Goal: Check status: Check status

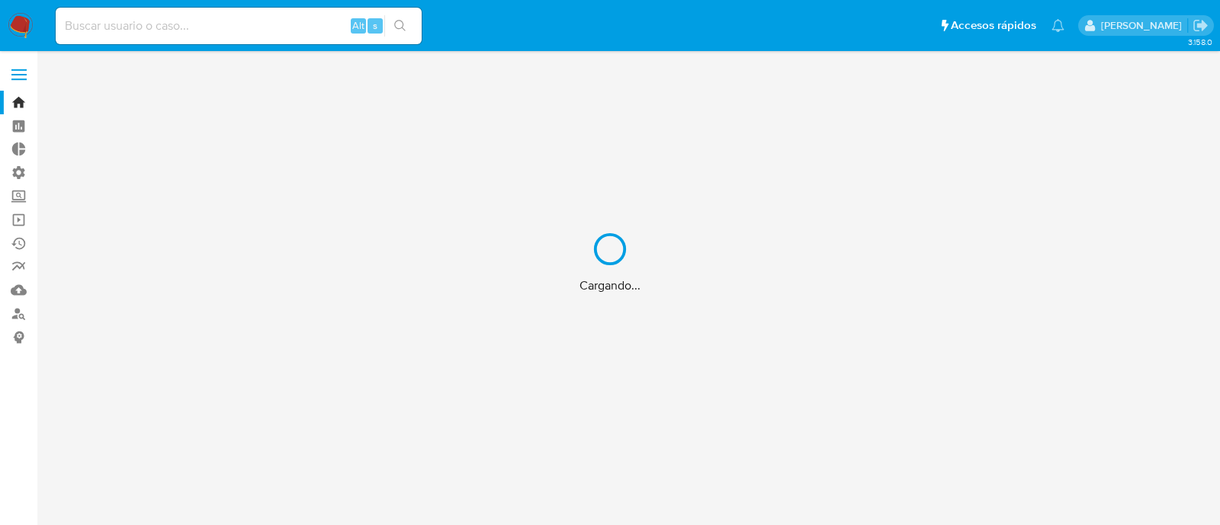
click at [162, 28] on div "Cargando..." at bounding box center [610, 262] width 1220 height 525
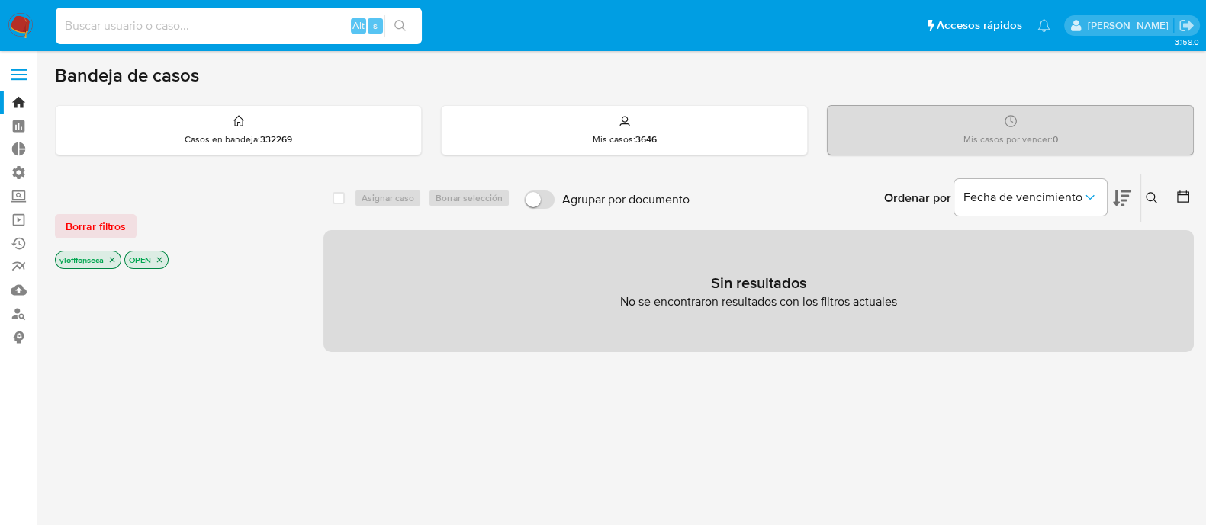
click at [180, 21] on input at bounding box center [239, 26] width 366 height 20
paste input "599410045"
type input "599410045"
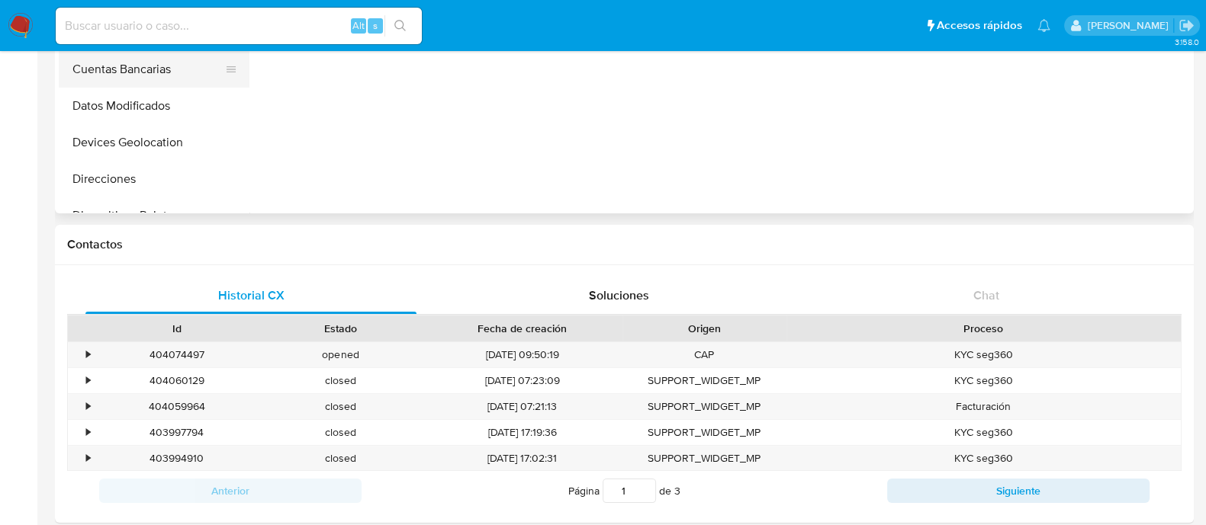
scroll to position [95, 0]
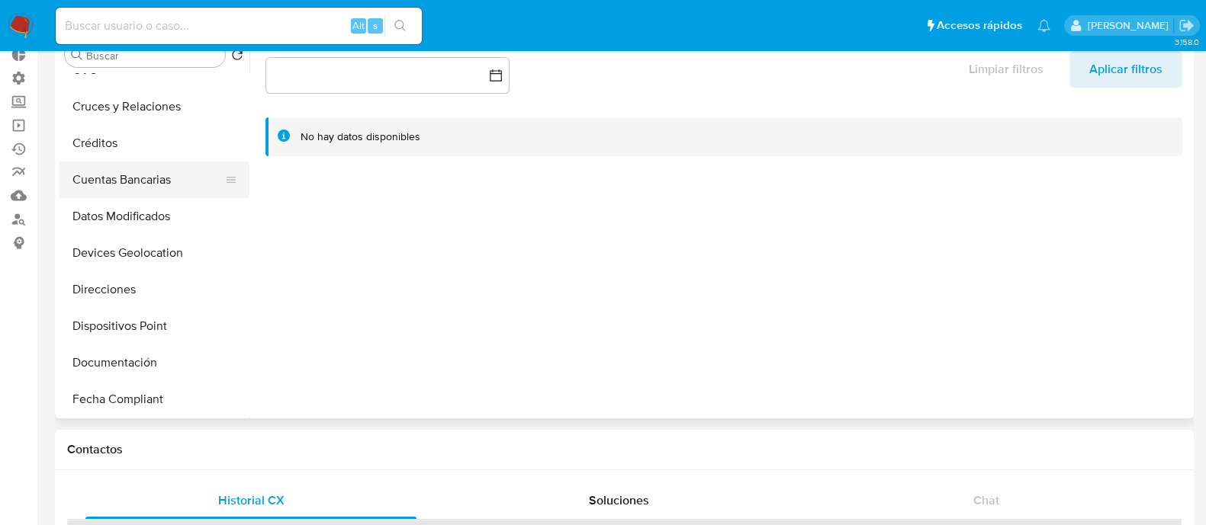
select select "10"
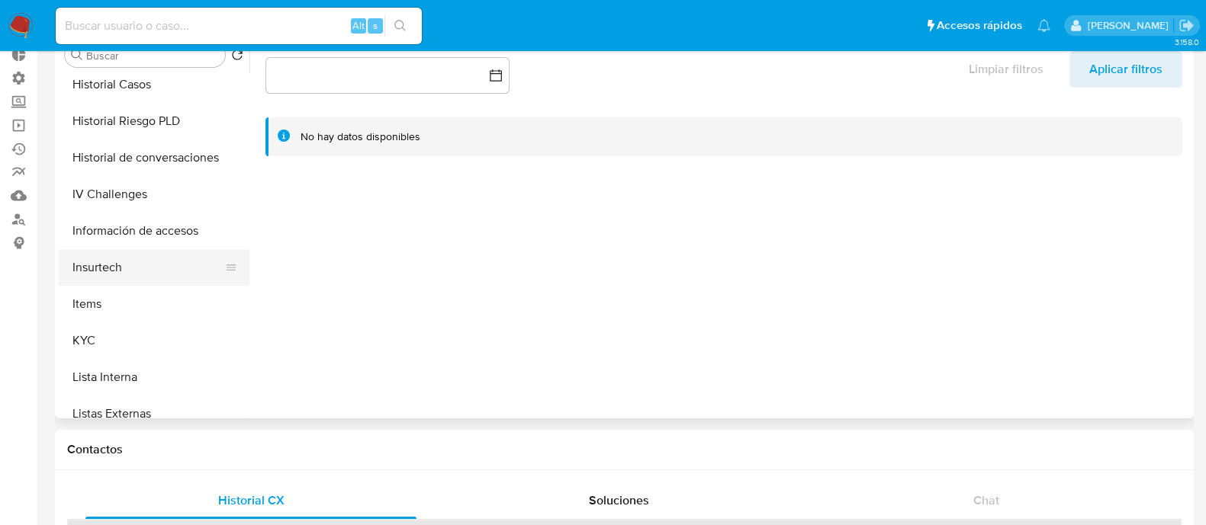
scroll to position [572, 0]
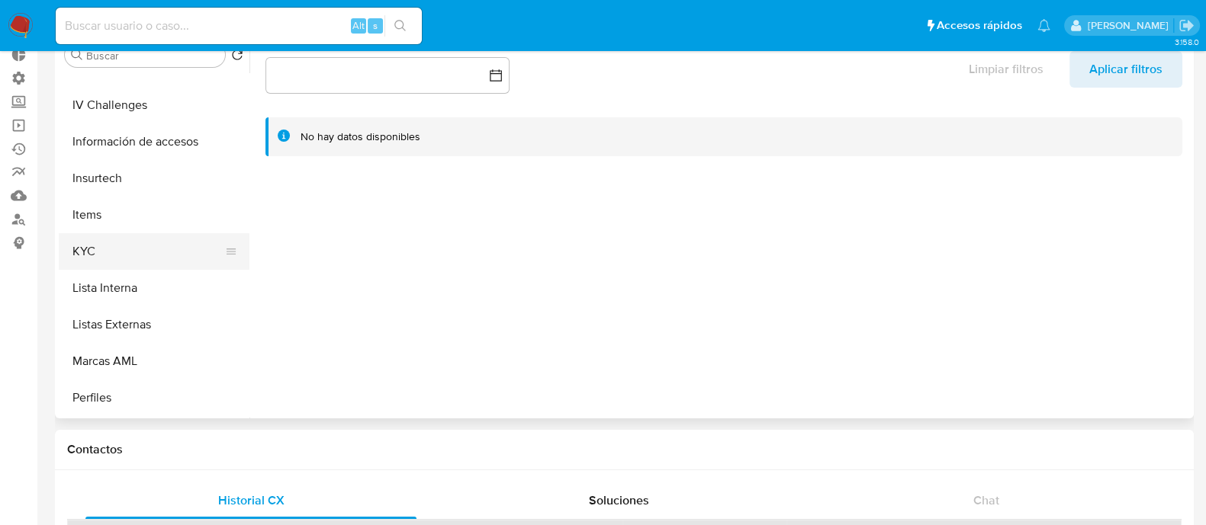
click at [134, 235] on button "KYC" at bounding box center [148, 251] width 178 height 37
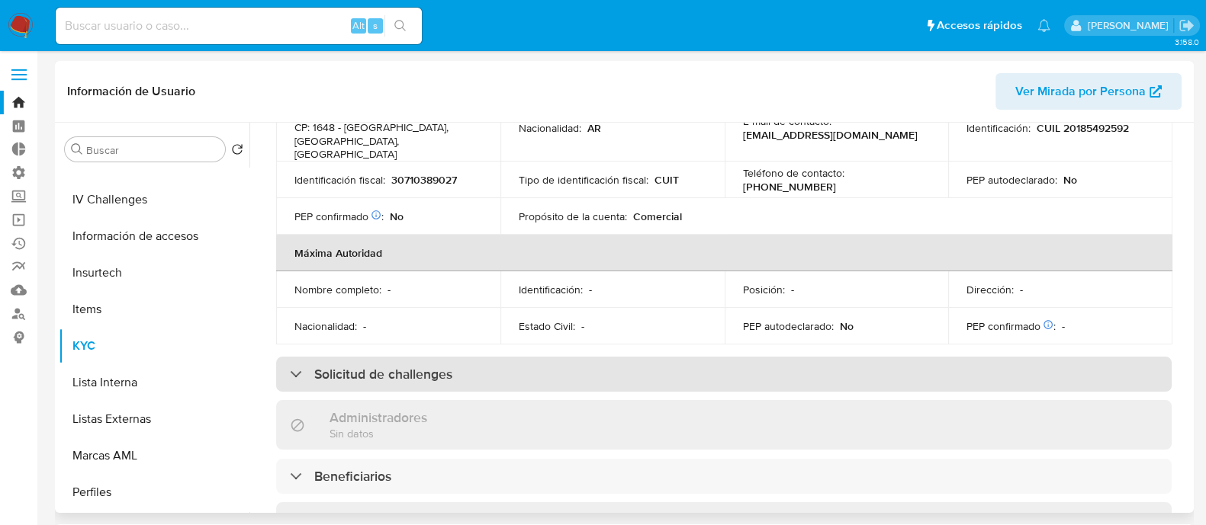
click at [731, 359] on div "Solicitud de challenges" at bounding box center [723, 374] width 895 height 35
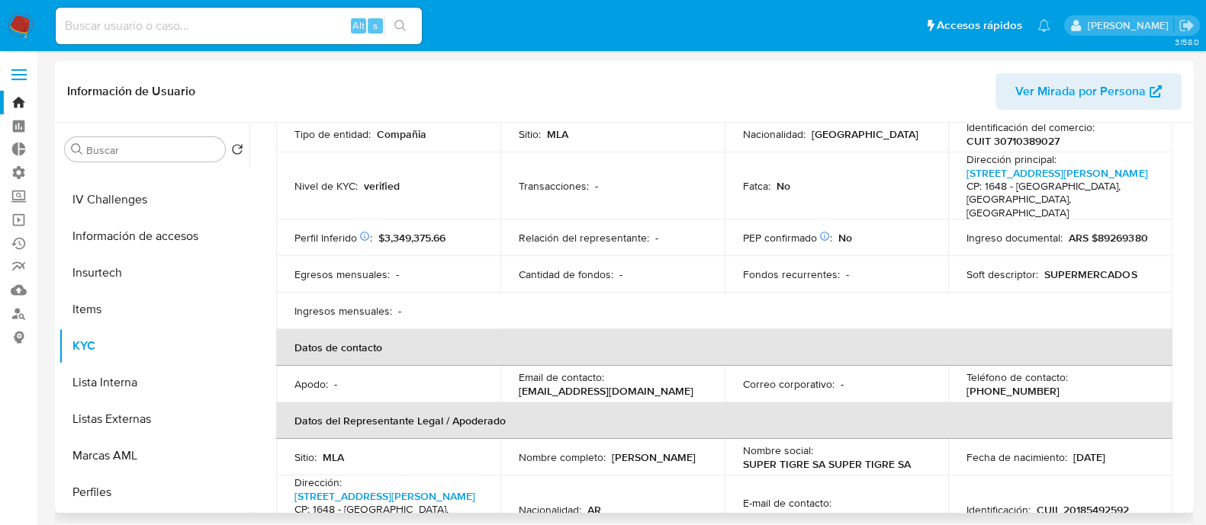
scroll to position [0, 0]
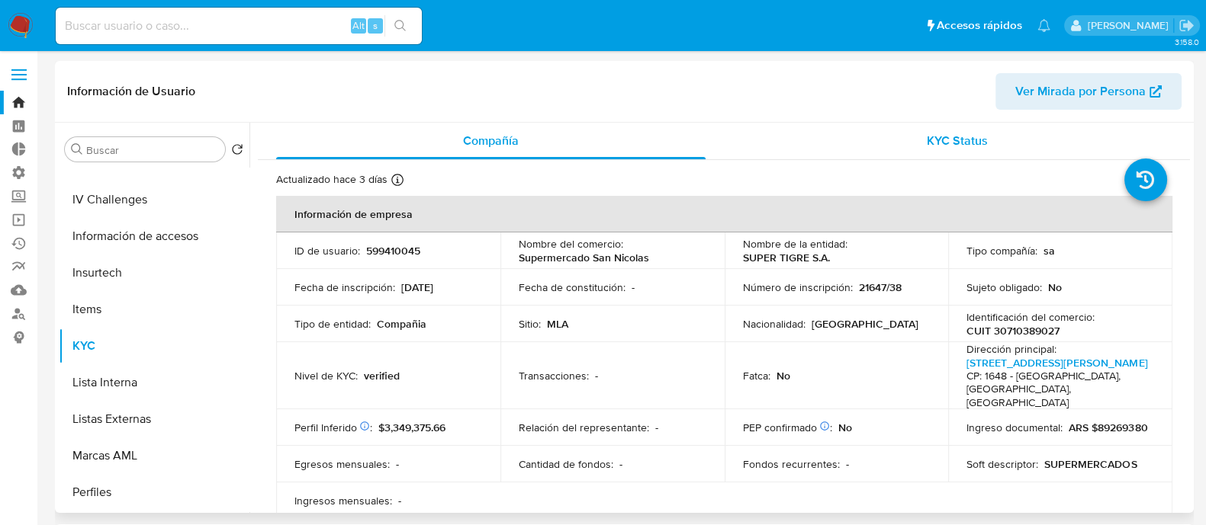
click at [960, 131] on div "KYC Status" at bounding box center [956, 141] width 429 height 37
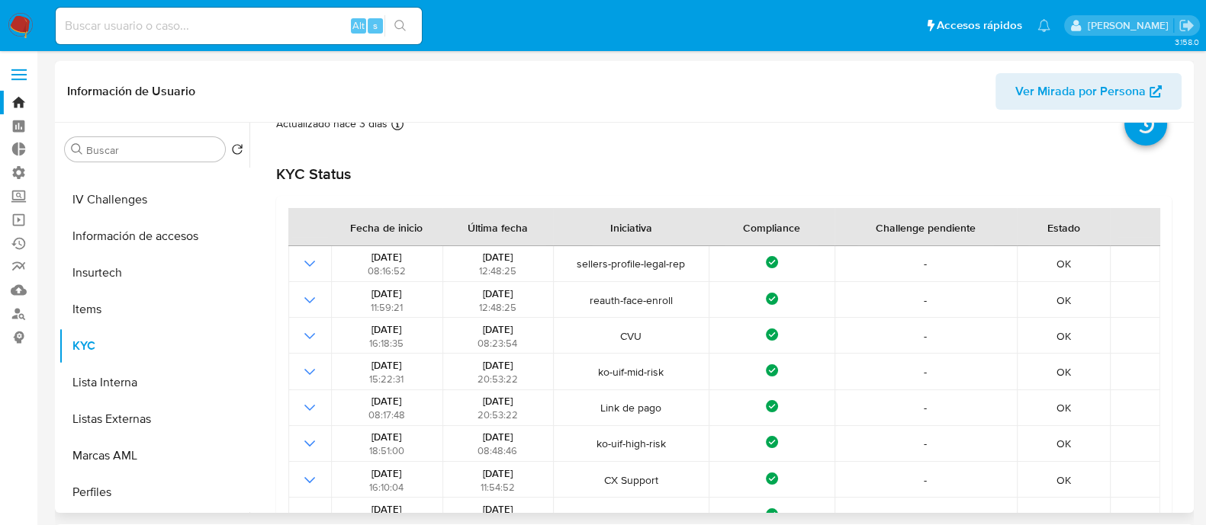
scroll to position [95, 0]
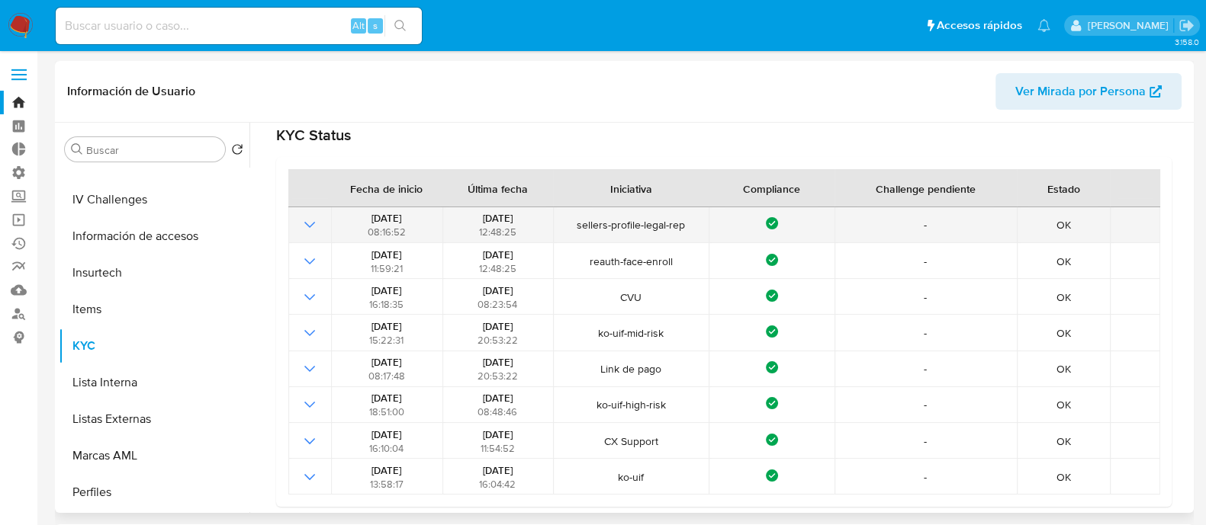
click at [302, 230] on icon "Mostrar operación" at bounding box center [310, 225] width 18 height 18
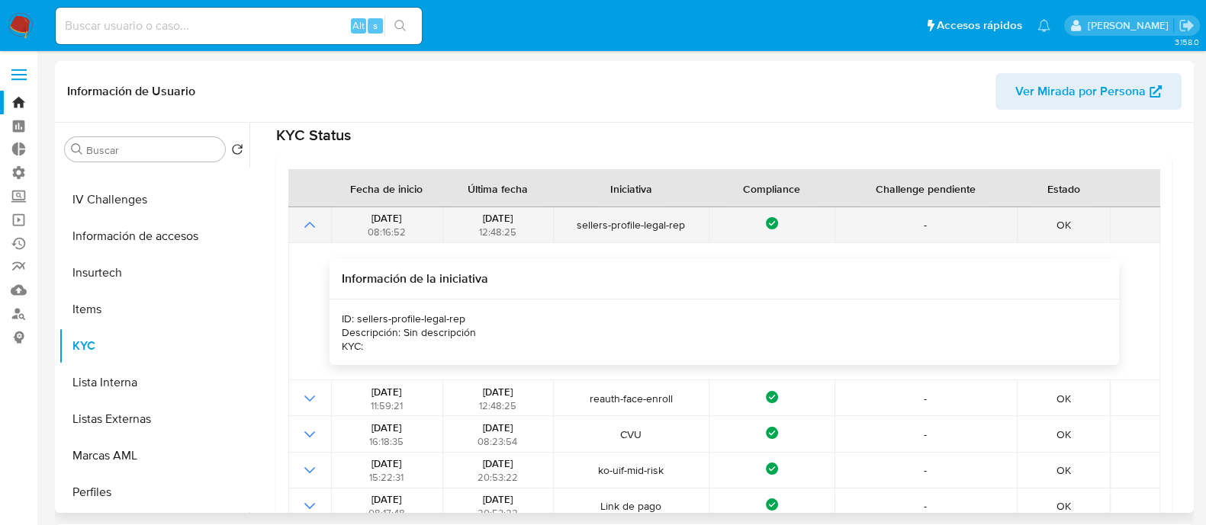
click at [298, 233] on td at bounding box center [309, 225] width 43 height 36
click at [312, 220] on icon "Mostrar operación" at bounding box center [310, 225] width 18 height 18
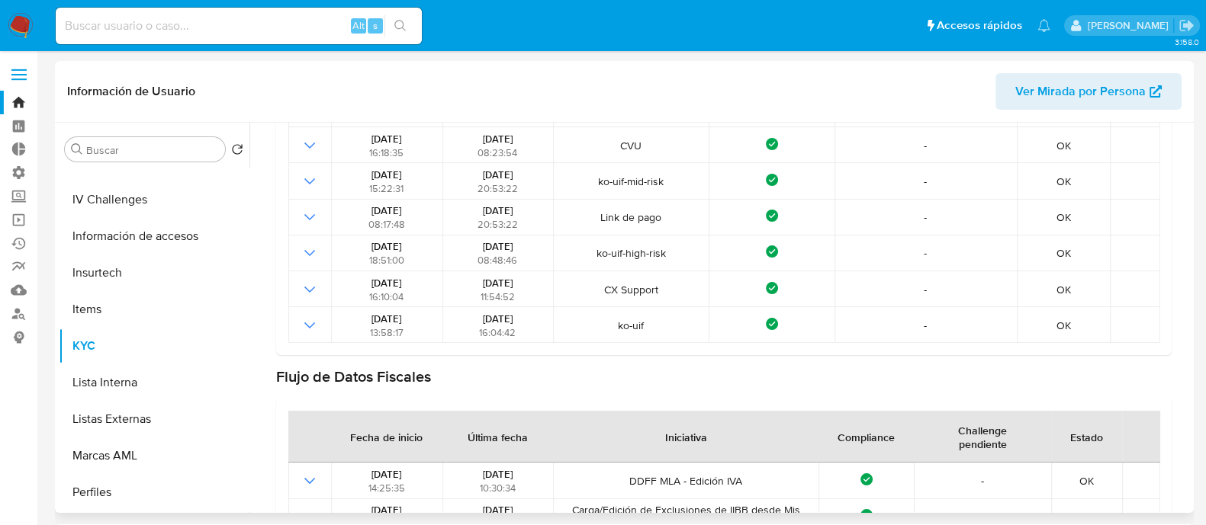
scroll to position [0, 0]
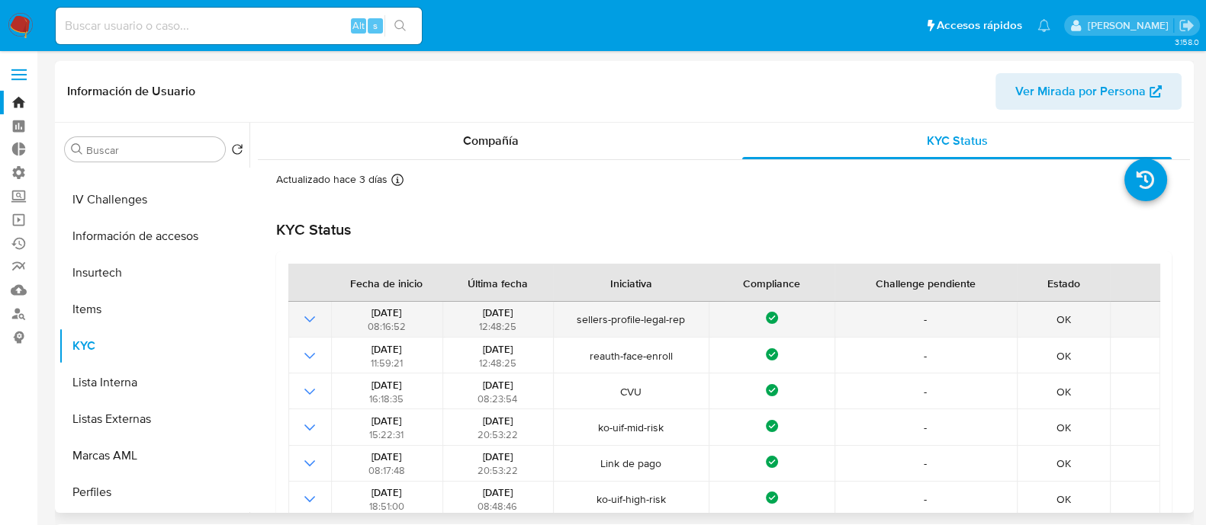
drag, startPoint x: 570, startPoint y: 316, endPoint x: 685, endPoint y: 323, distance: 114.6
click at [685, 323] on span "sellers-profile-legal-rep" at bounding box center [631, 320] width 146 height 14
click at [310, 324] on icon "Mostrar operación" at bounding box center [310, 319] width 18 height 18
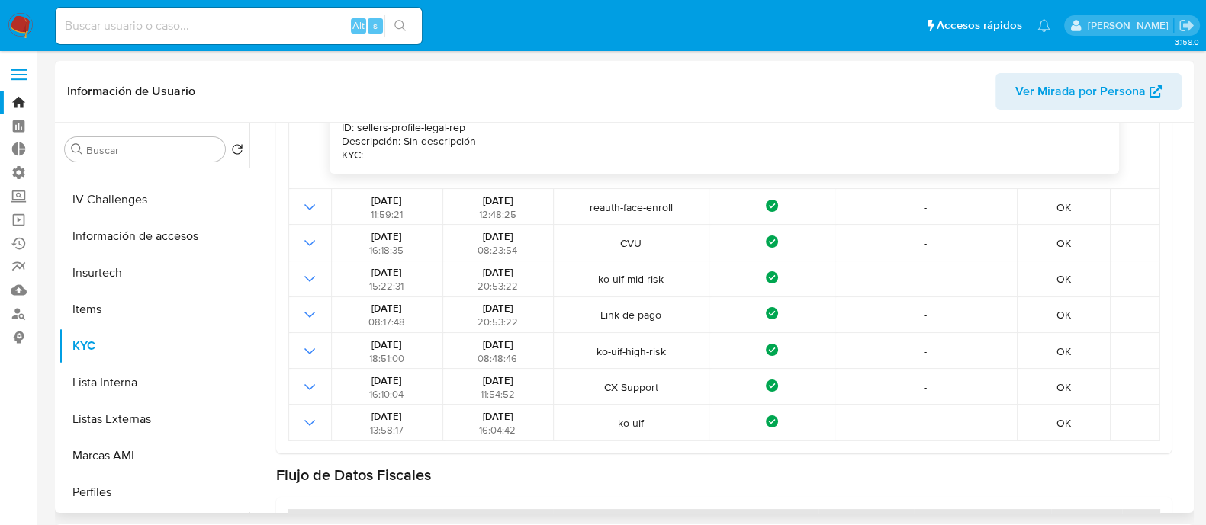
scroll to position [190, 0]
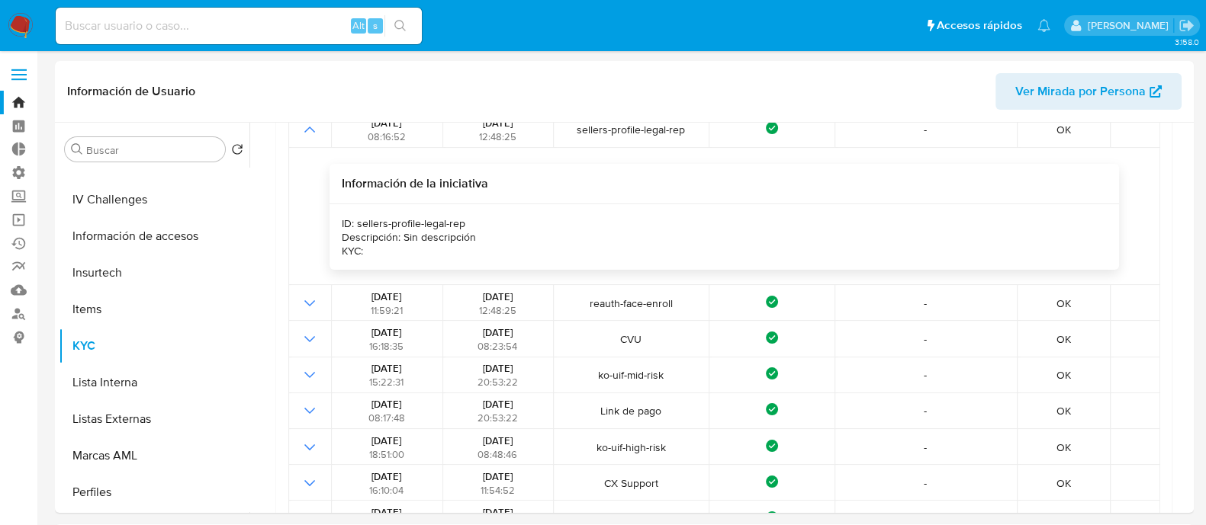
click at [185, 16] on input at bounding box center [239, 26] width 366 height 20
paste input "530415654"
type input "530415654"
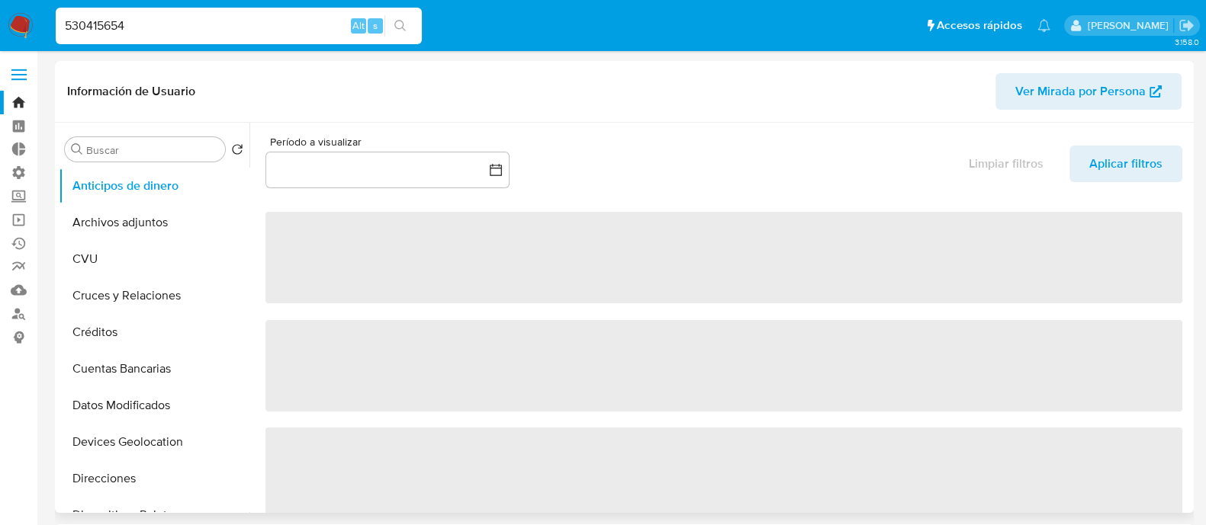
select select "10"
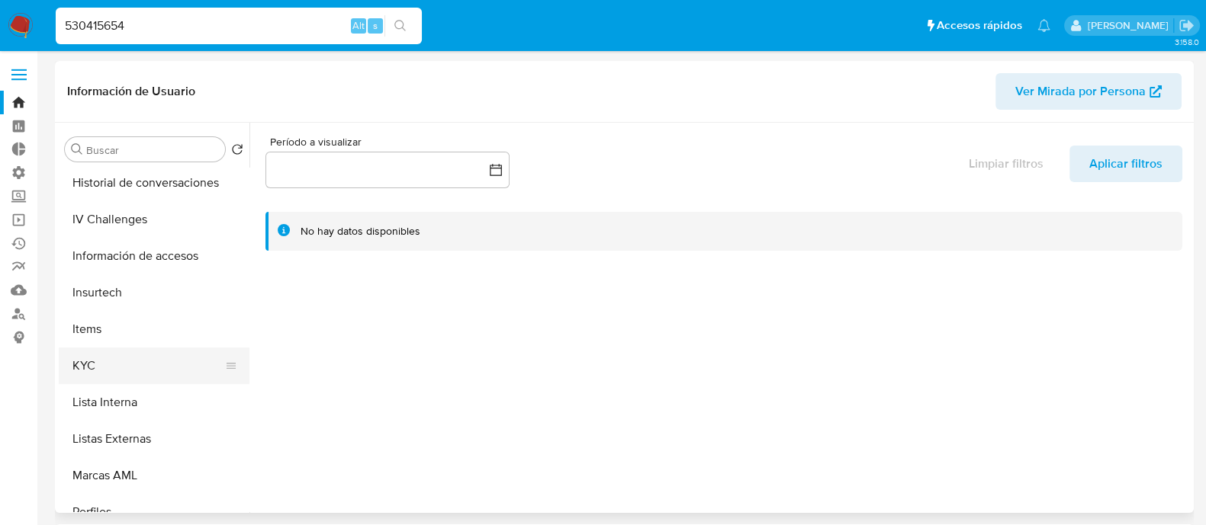
scroll to position [570, 0]
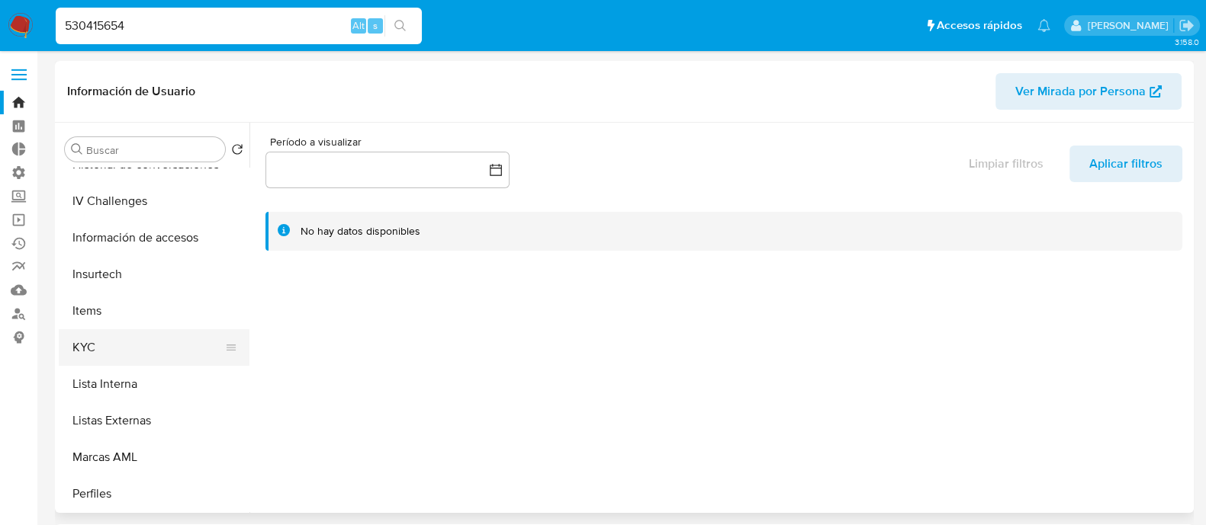
click at [133, 342] on button "KYC" at bounding box center [148, 347] width 178 height 37
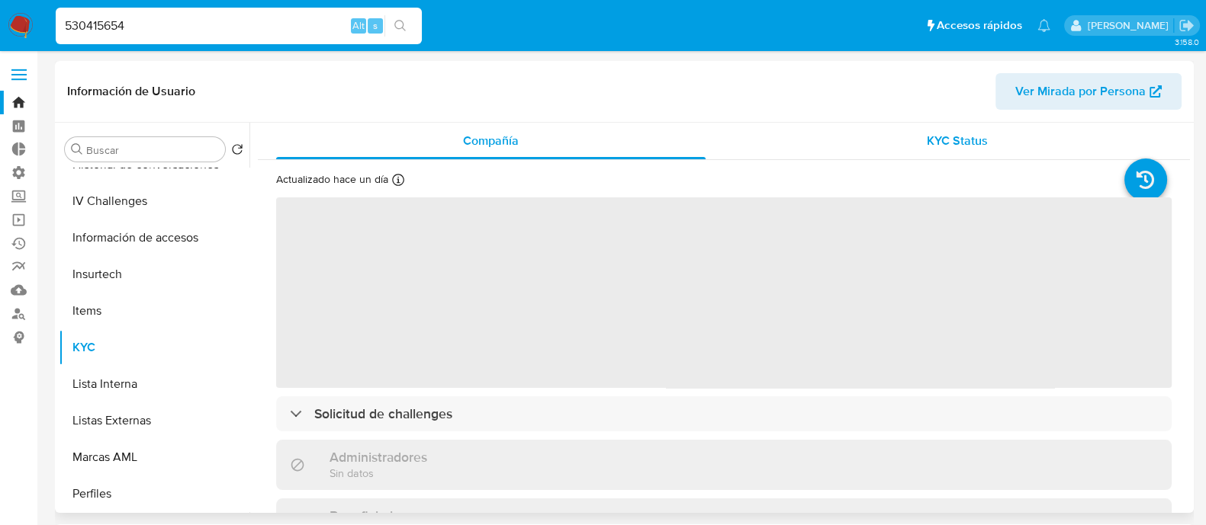
click at [958, 153] on div "KYC Status" at bounding box center [956, 141] width 429 height 37
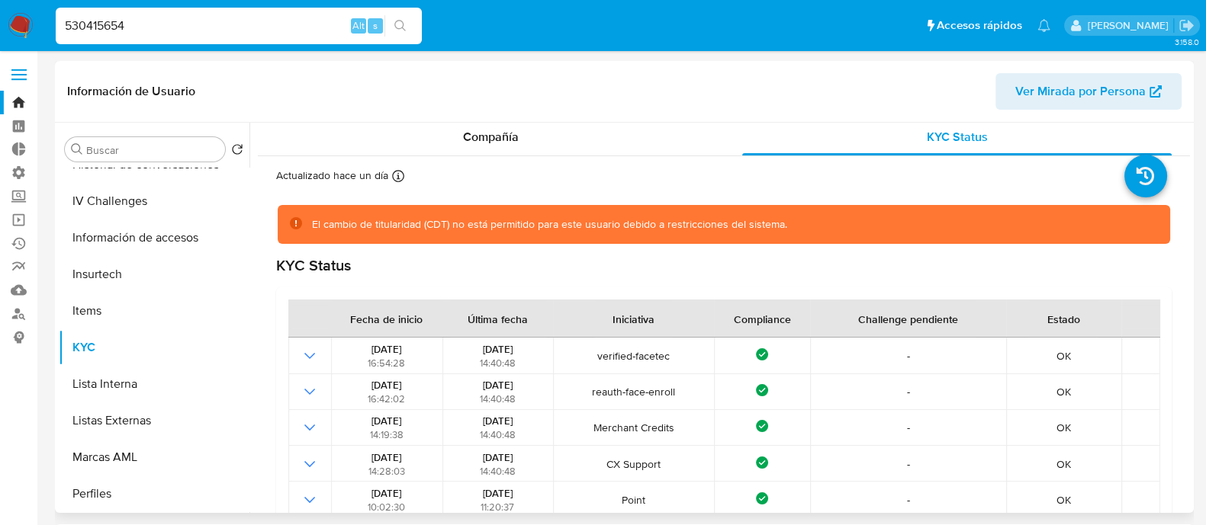
scroll to position [0, 0]
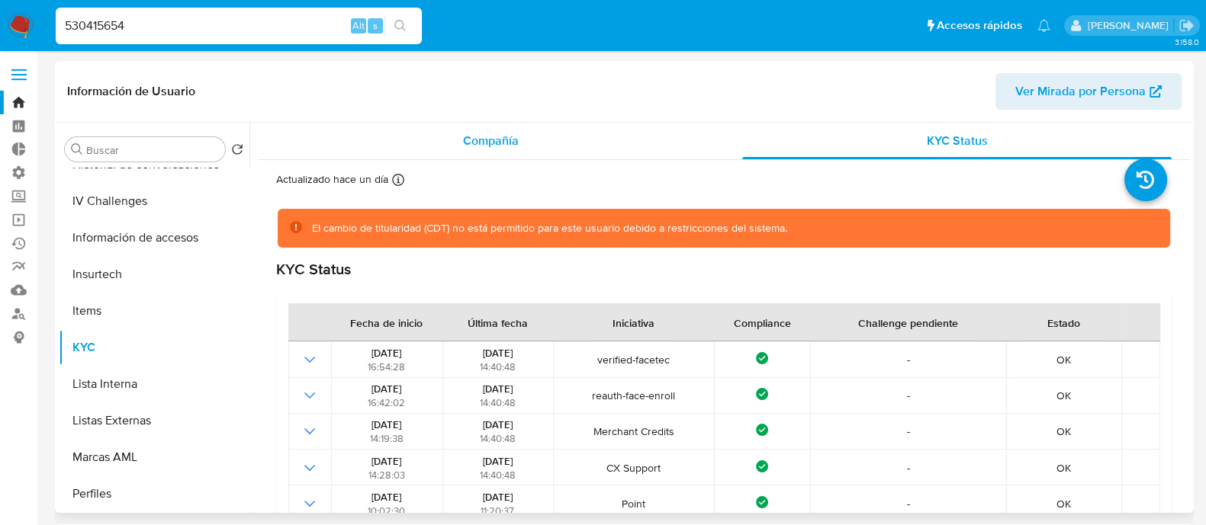
click at [569, 133] on div "Compañía" at bounding box center [490, 141] width 429 height 37
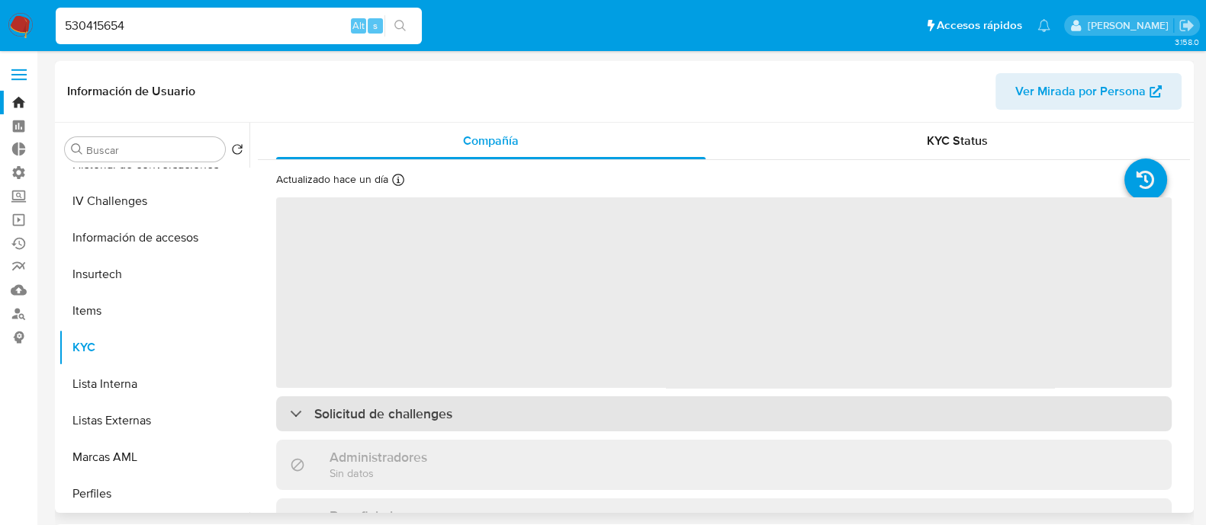
click at [507, 421] on div "Solicitud de challenges" at bounding box center [723, 414] width 895 height 35
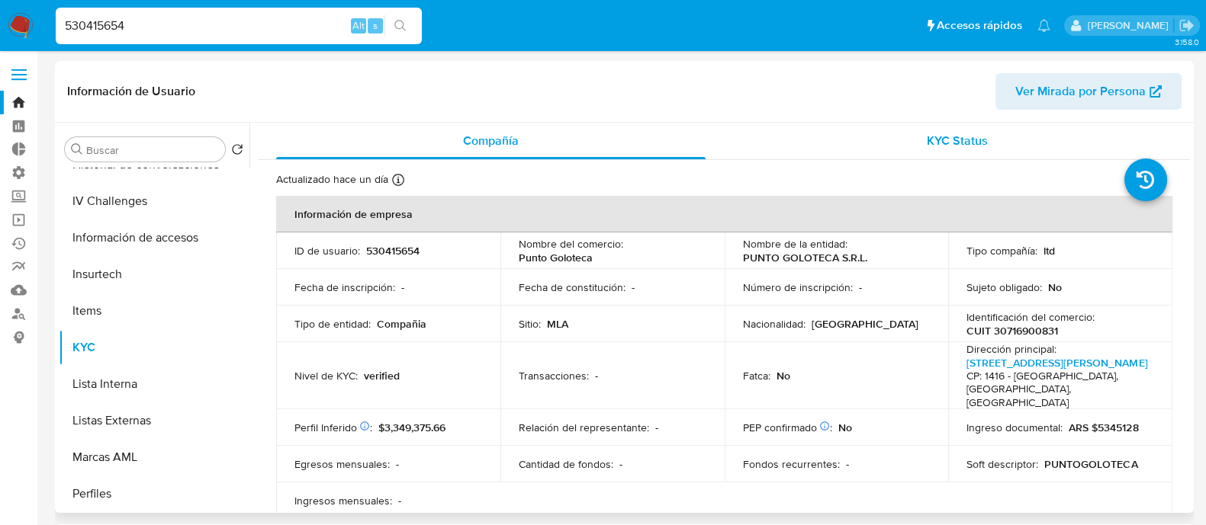
click at [945, 146] on span "KYC Status" at bounding box center [957, 141] width 61 height 18
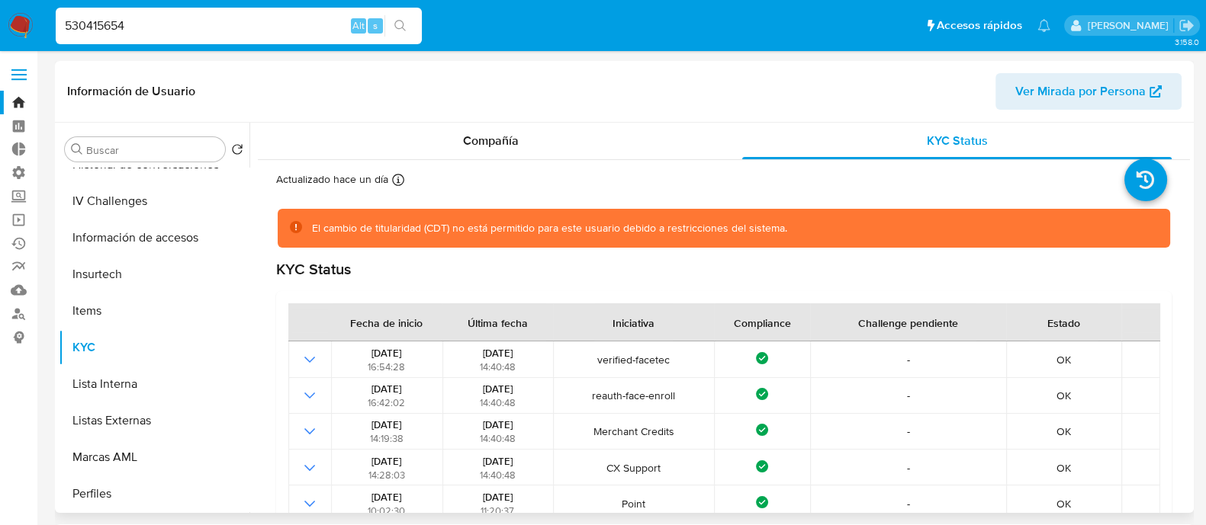
scroll to position [95, 0]
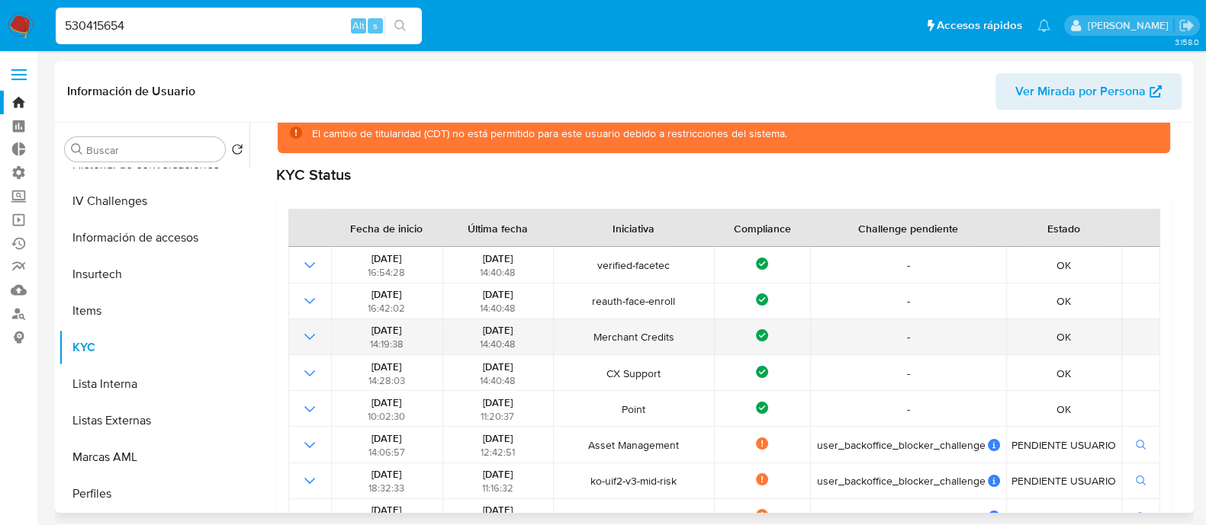
click at [306, 337] on icon "Mostrar operación" at bounding box center [310, 337] width 18 height 18
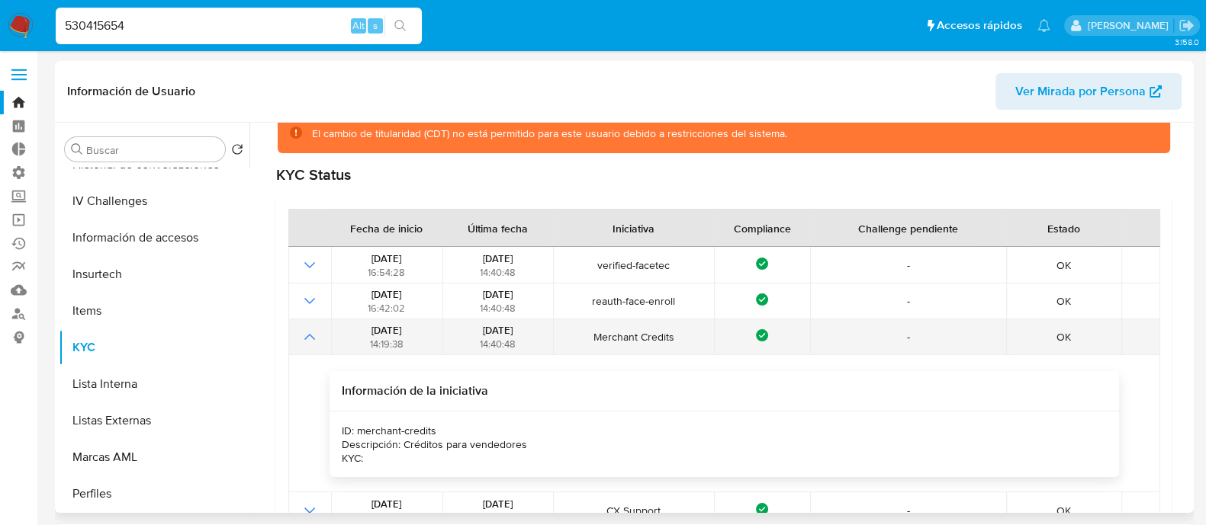
click at [306, 337] on icon "Mostrar operación" at bounding box center [309, 337] width 11 height 6
